Goal: Book appointment/travel/reservation

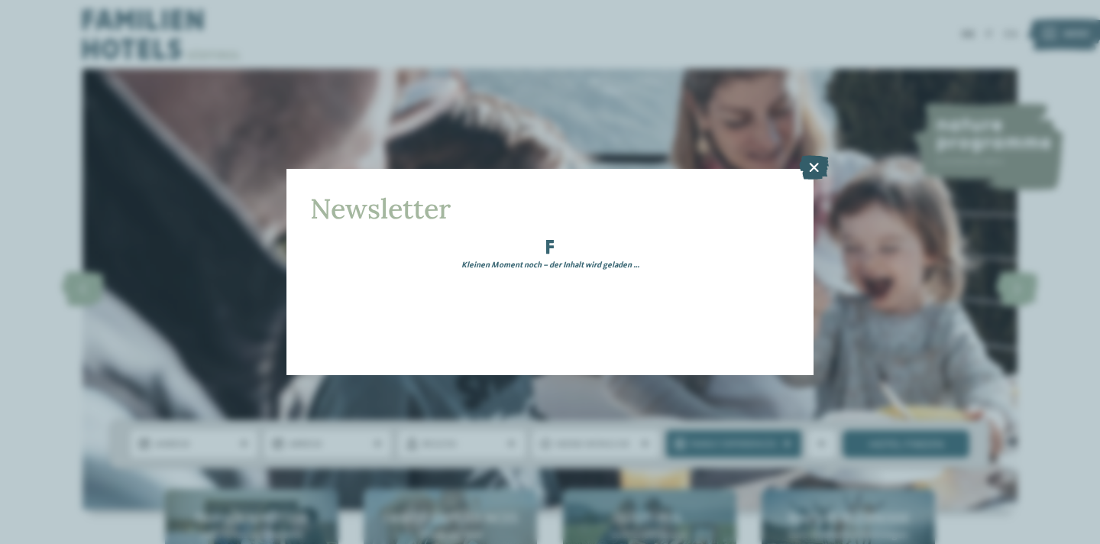
click at [812, 163] on icon at bounding box center [814, 167] width 30 height 24
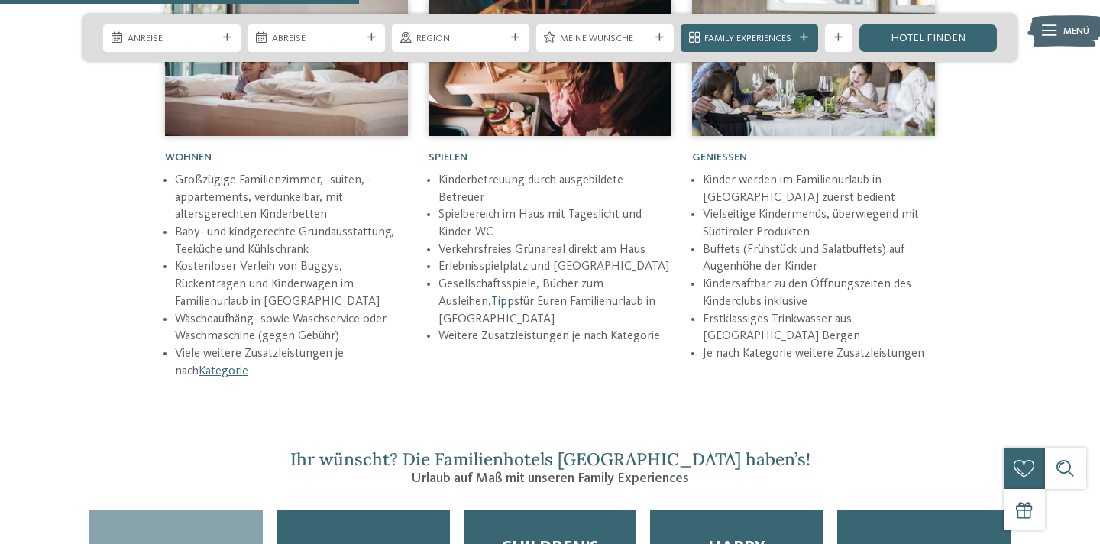
scroll to position [1870, 0]
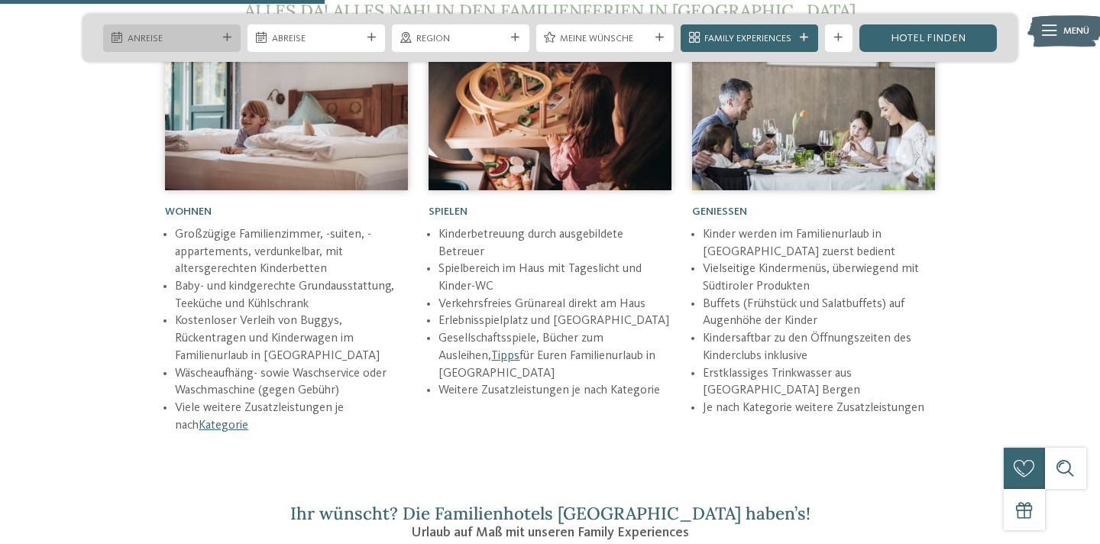
click at [172, 31] on div "Anreise" at bounding box center [172, 38] width 96 height 15
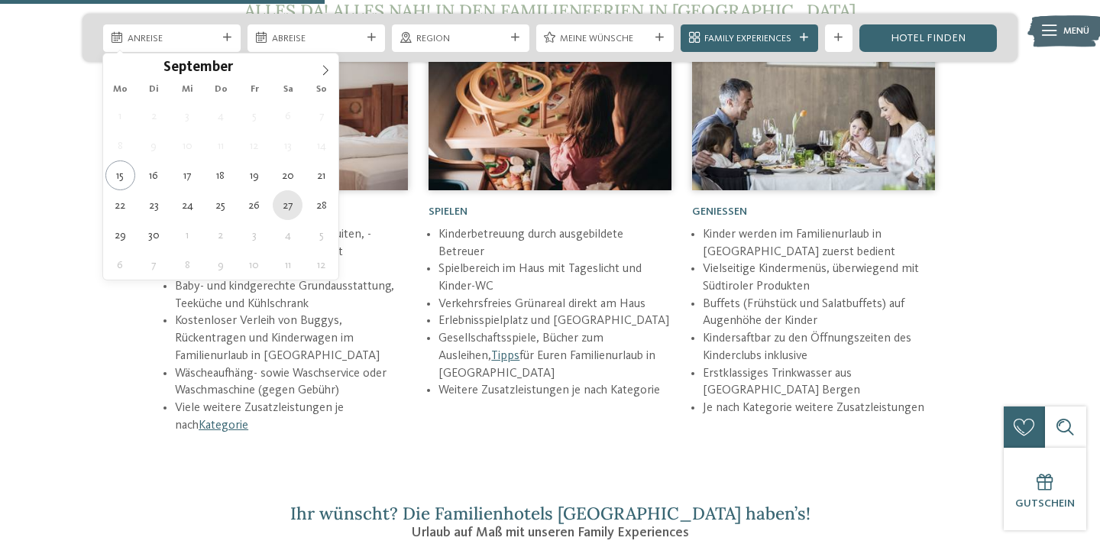
type div "[DATE]"
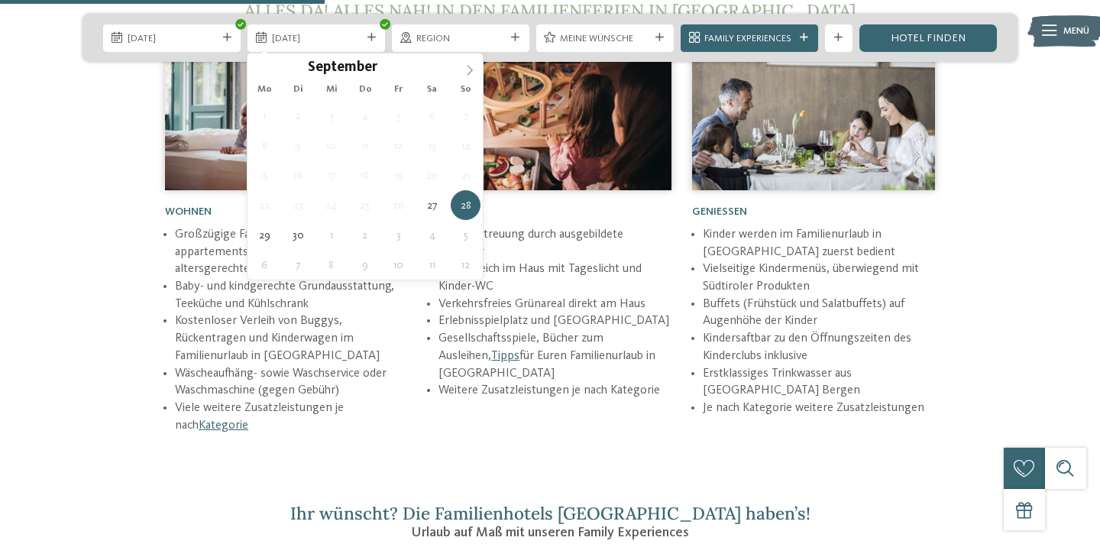
click at [467, 63] on span at bounding box center [470, 66] width 26 height 26
type div "[DATE]"
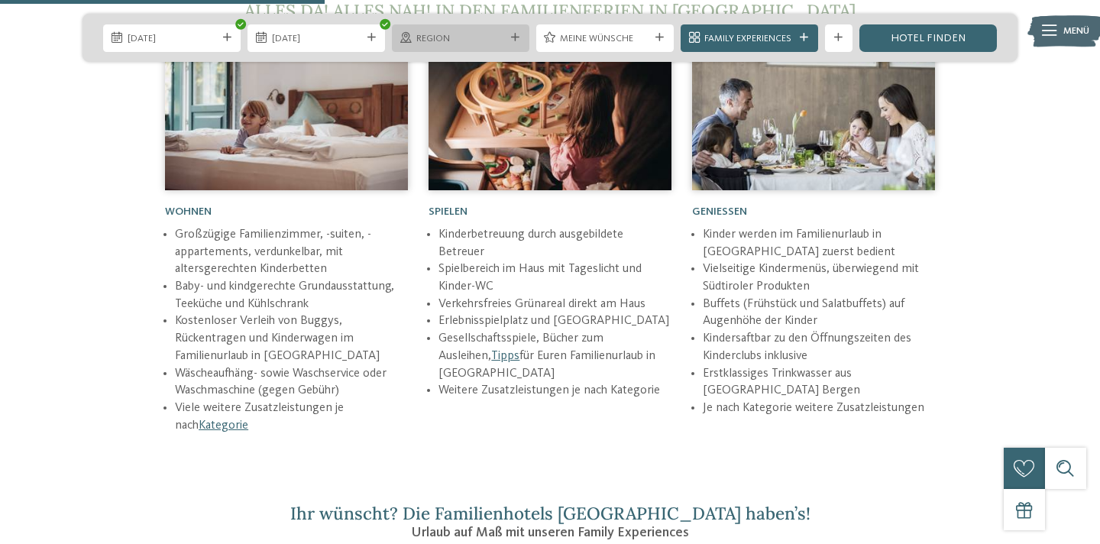
click at [459, 38] on span "Region" at bounding box center [460, 39] width 89 height 14
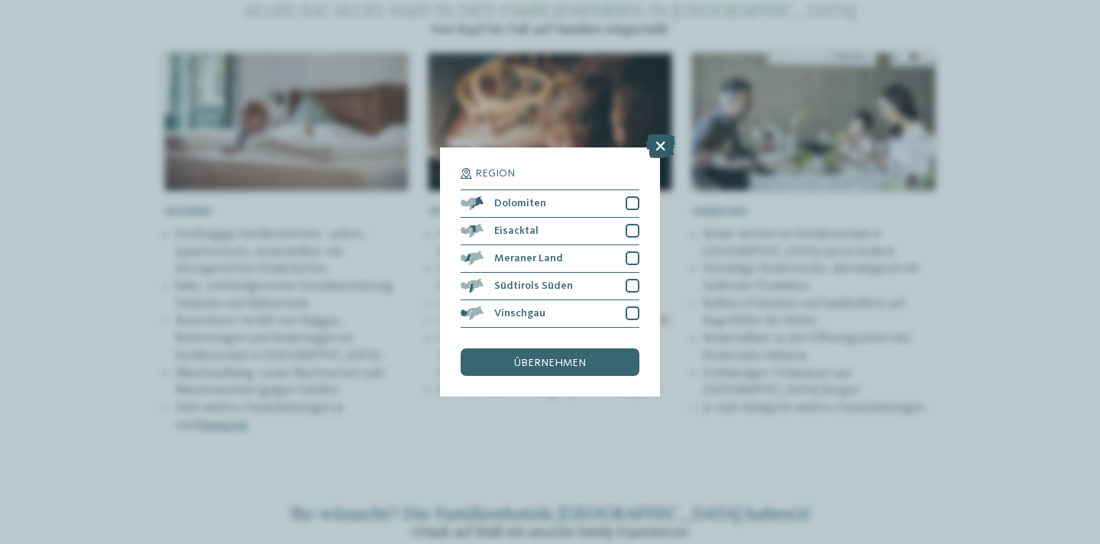
click at [656, 146] on icon at bounding box center [661, 146] width 30 height 24
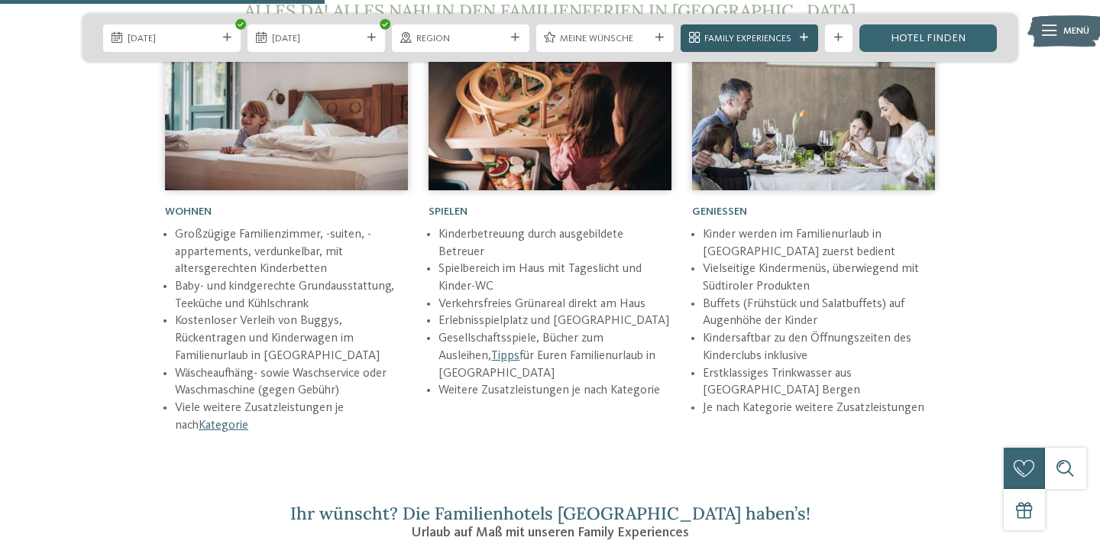
click at [775, 38] on span "Family Experiences" at bounding box center [749, 39] width 89 height 14
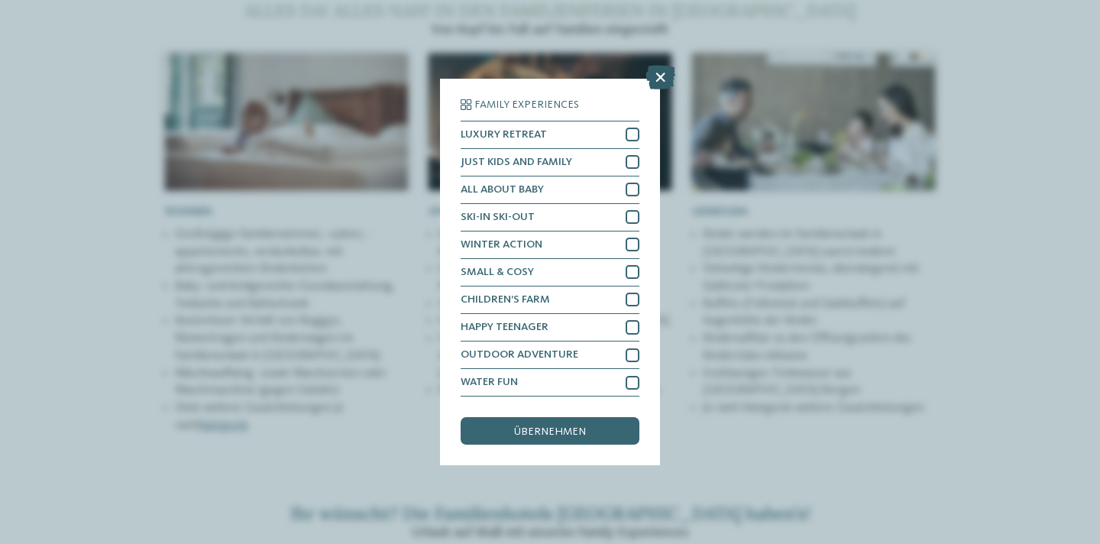
click at [656, 79] on icon at bounding box center [661, 77] width 30 height 24
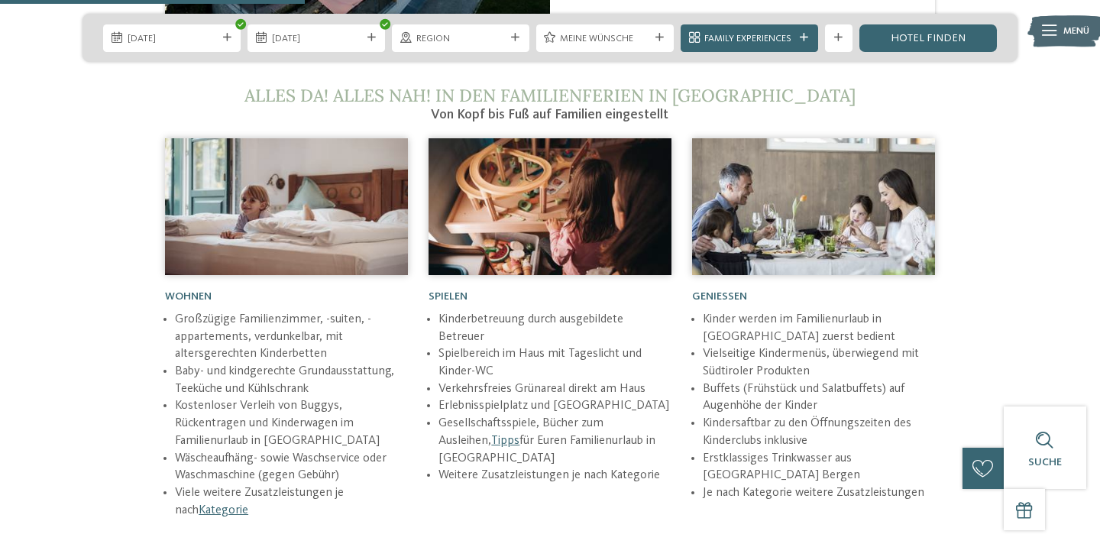
scroll to position [1718, 0]
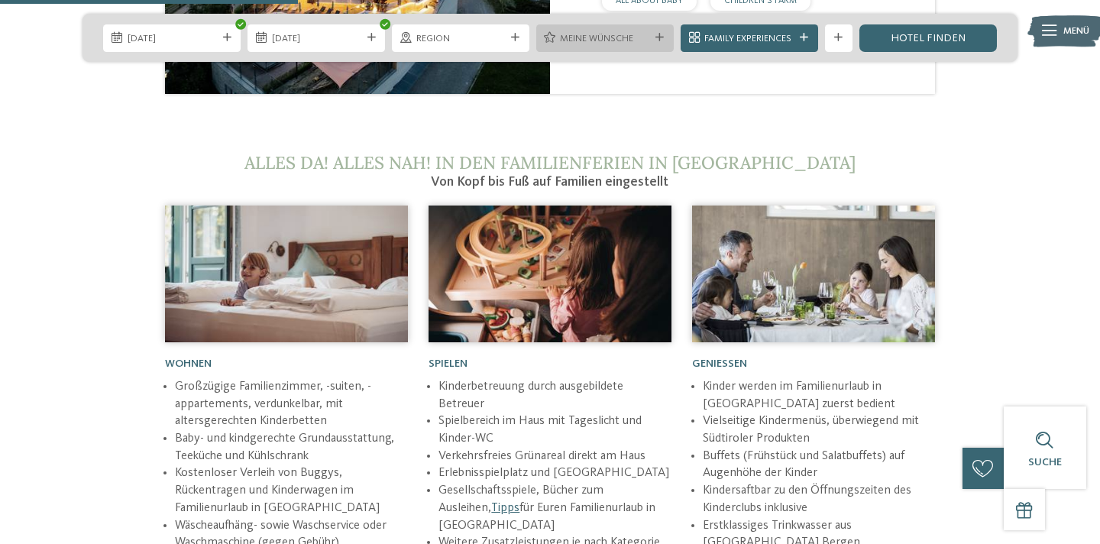
click at [664, 39] on div at bounding box center [660, 38] width 14 height 8
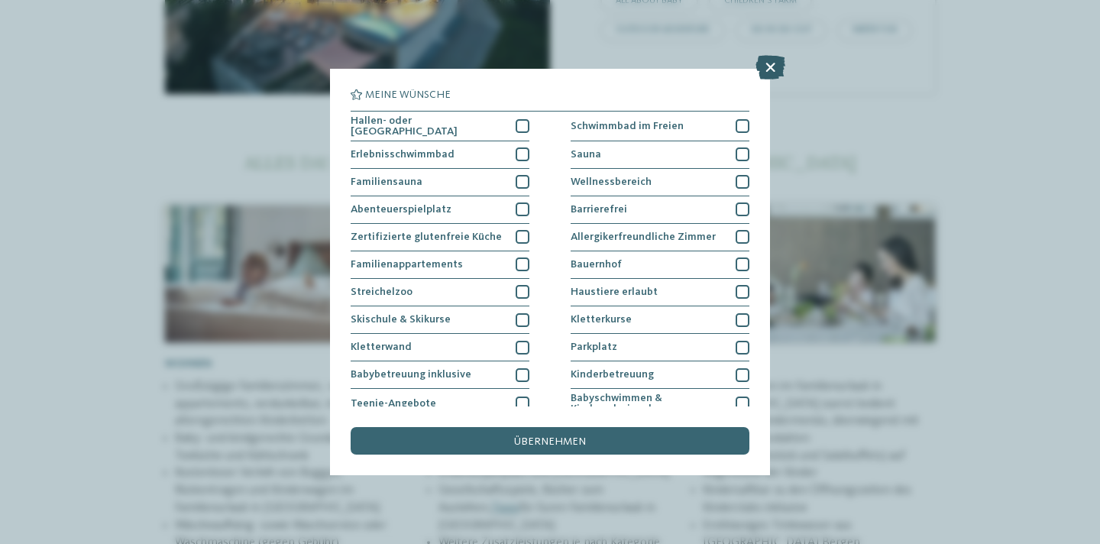
click at [763, 71] on icon at bounding box center [771, 67] width 30 height 24
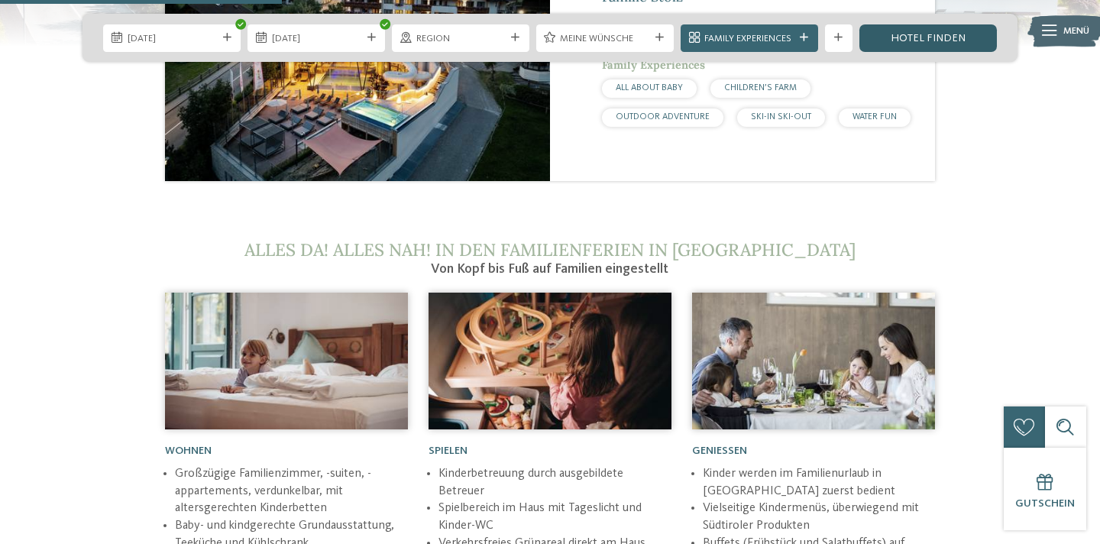
scroll to position [1627, 0]
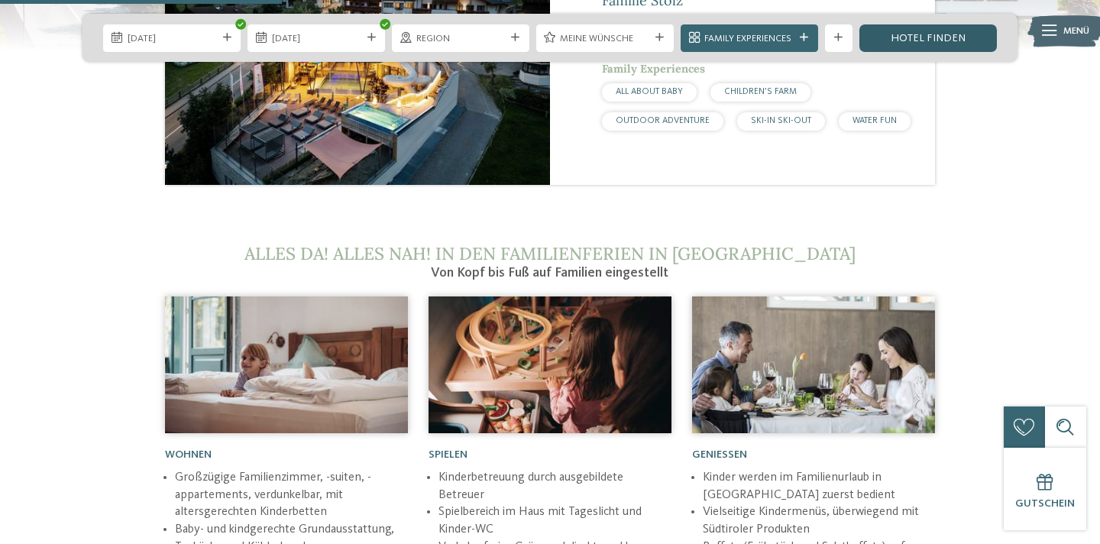
click at [903, 31] on link "Hotel finden" at bounding box center [929, 38] width 138 height 28
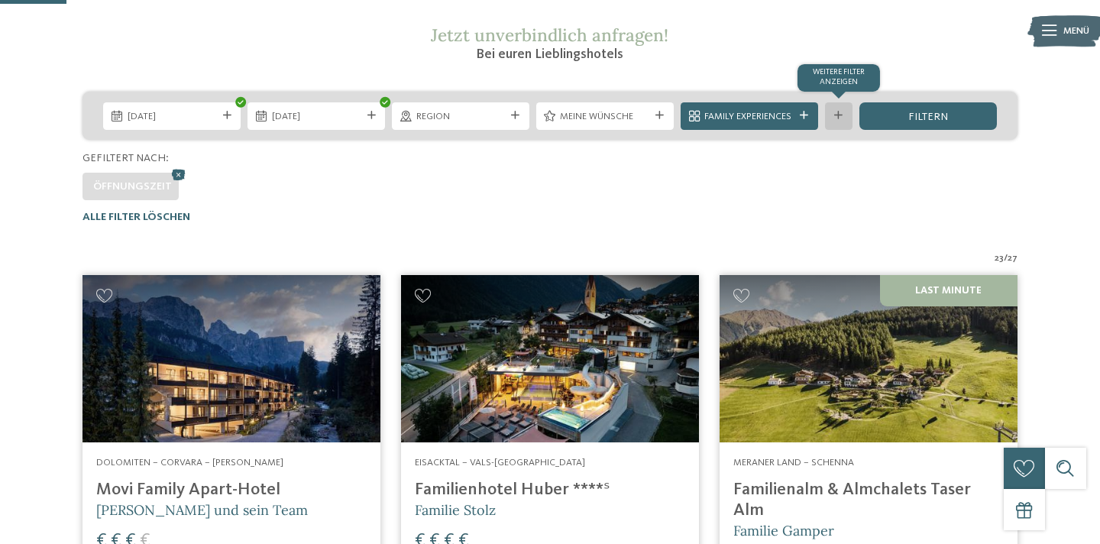
click at [844, 117] on div at bounding box center [839, 116] width 14 height 8
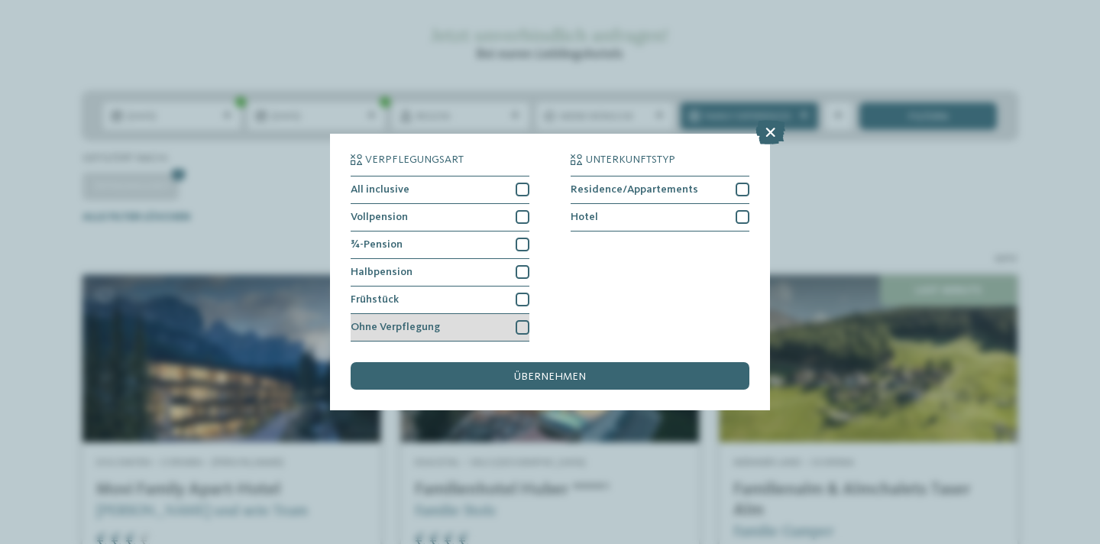
click at [524, 328] on div at bounding box center [523, 327] width 14 height 14
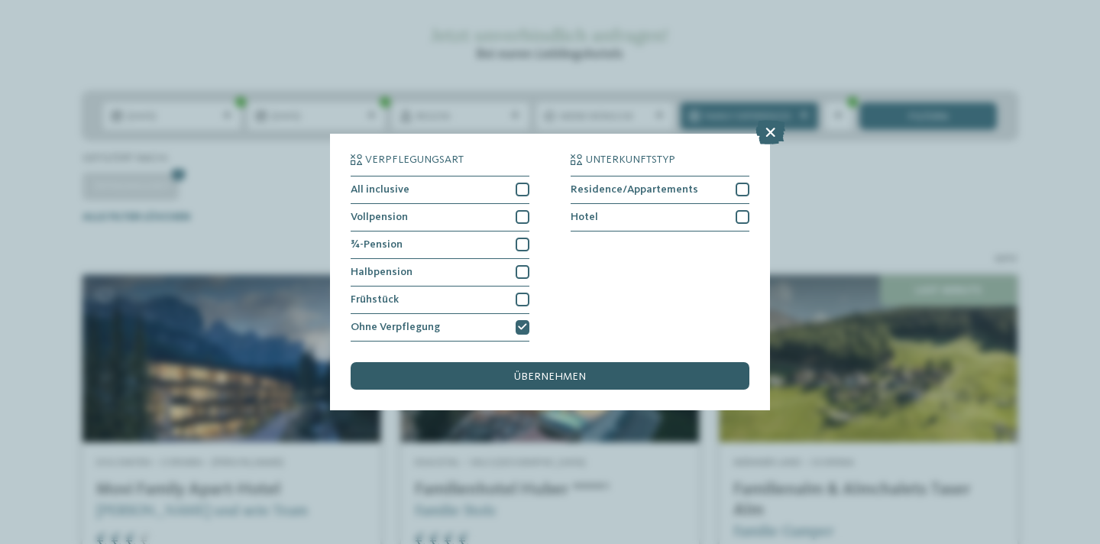
click at [555, 377] on span "übernehmen" at bounding box center [550, 376] width 72 height 11
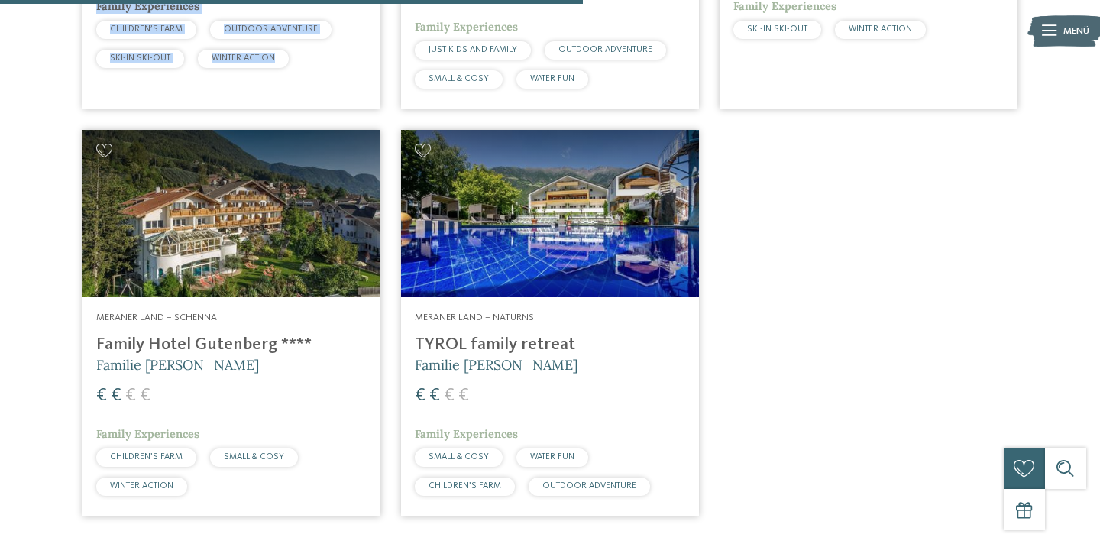
scroll to position [860, 0]
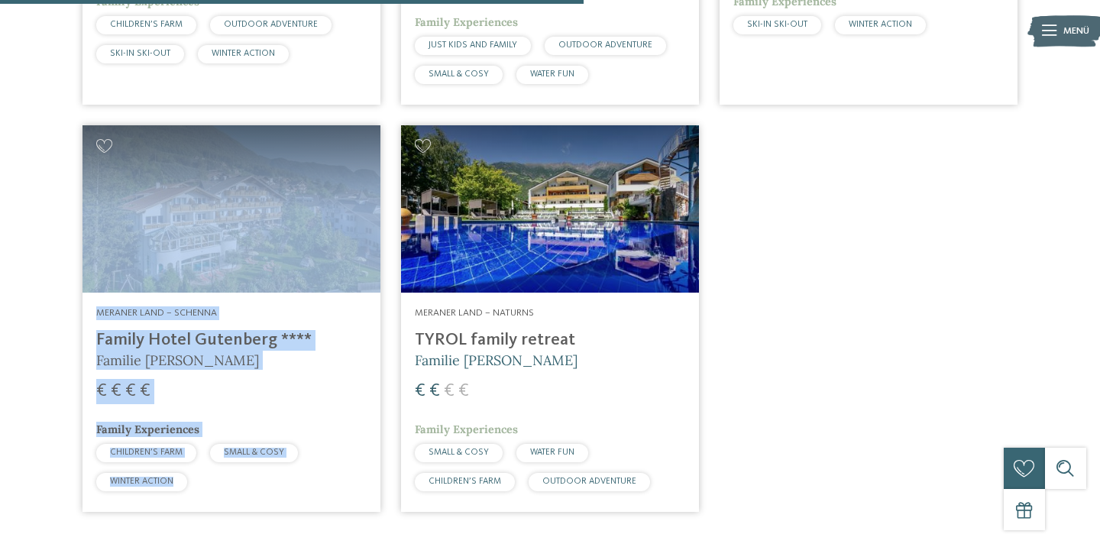
click at [460, 308] on span "Meraner Land – Naturns" at bounding box center [474, 313] width 119 height 10
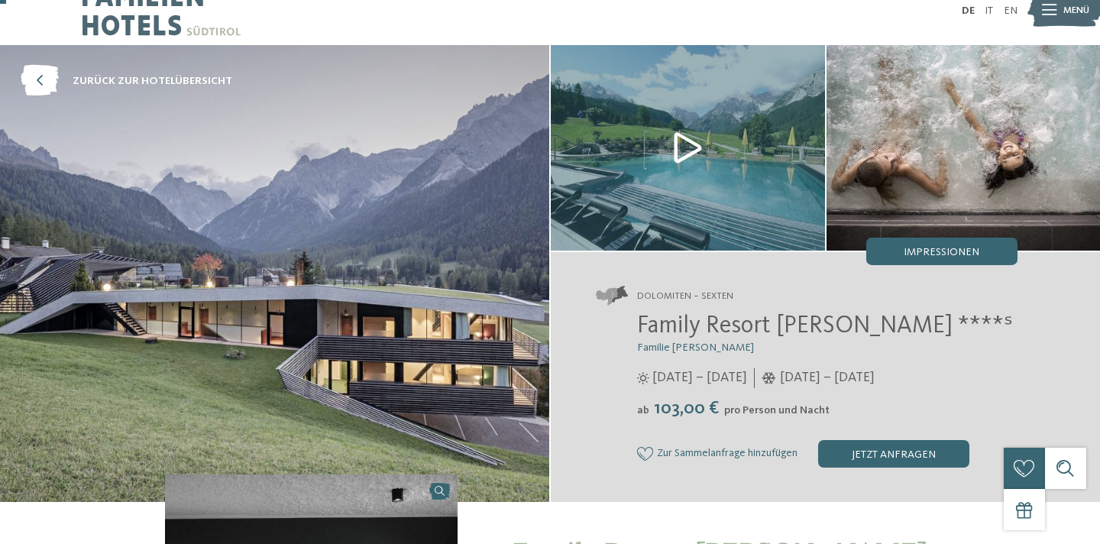
scroll to position [24, 0]
